Goal: Information Seeking & Learning: Learn about a topic

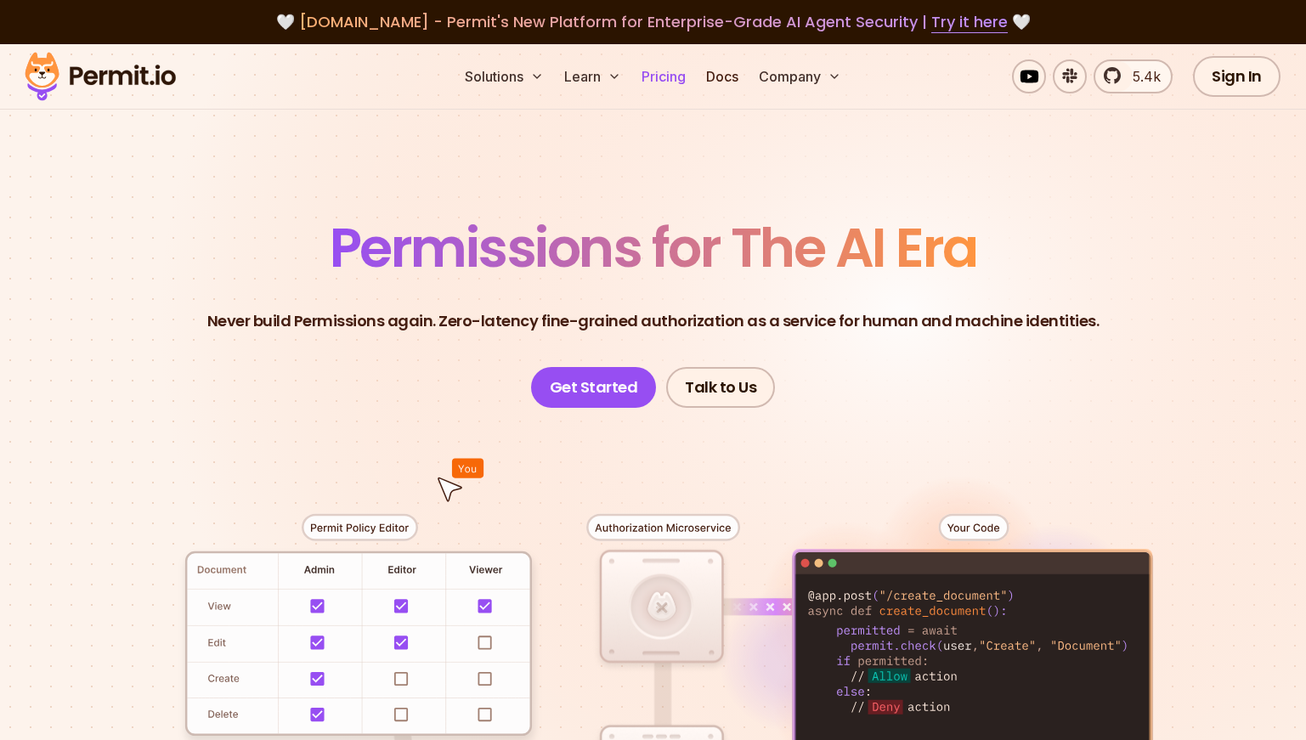
click at [683, 86] on link "Pricing" at bounding box center [664, 77] width 58 height 34
